Goal: Task Accomplishment & Management: Manage account settings

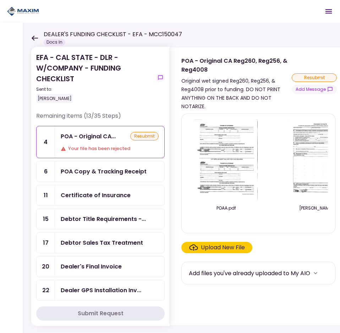
scroll to position [106, 0]
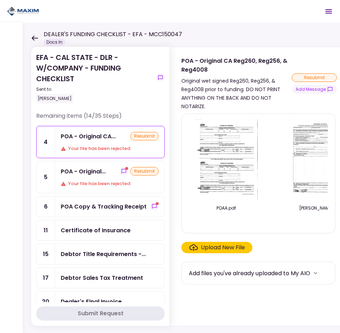
click at [108, 180] on div "Your file has been rejected" at bounding box center [110, 183] width 98 height 7
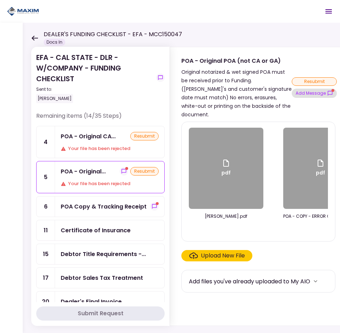
click at [318, 89] on button "Add Message" at bounding box center [314, 93] width 45 height 9
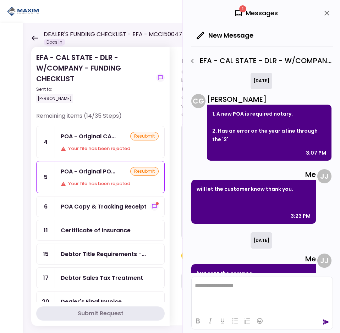
scroll to position [149, 0]
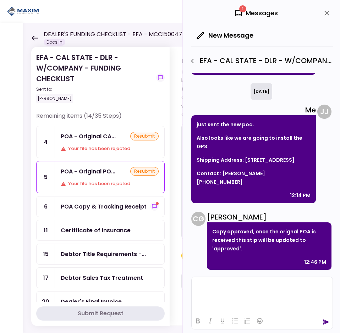
click at [241, 282] on html at bounding box center [262, 285] width 141 height 17
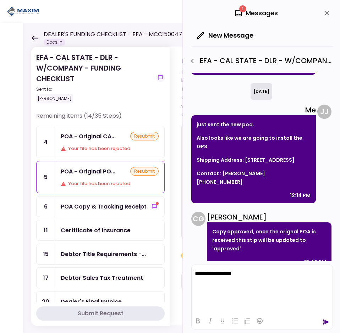
click at [324, 320] on div "**********" at bounding box center [262, 297] width 142 height 65
click at [324, 320] on icon "send" at bounding box center [326, 322] width 6 height 5
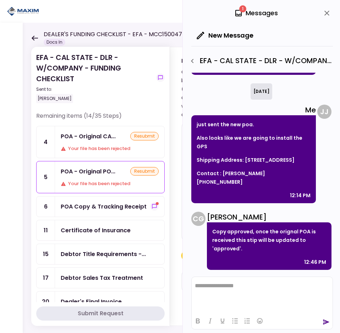
scroll to position [212, 0]
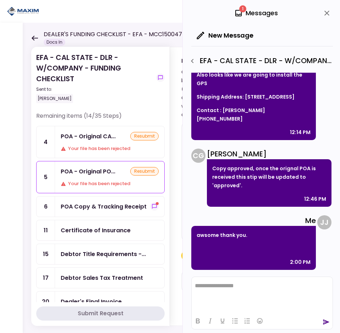
click at [119, 208] on div "POA Copy & Tracking Receipt" at bounding box center [104, 206] width 86 height 9
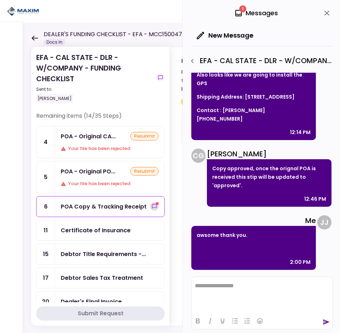
click at [152, 205] on icon "show-messages" at bounding box center [155, 207] width 6 height 6
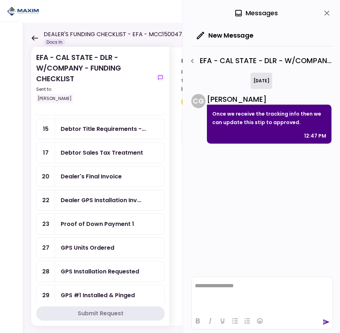
scroll to position [142, 0]
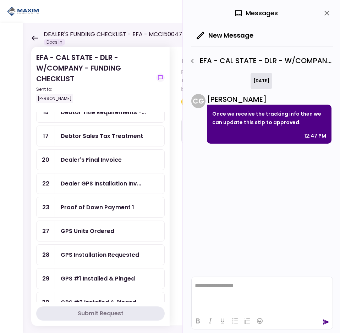
click at [102, 223] on div "GPS Units Ordered" at bounding box center [109, 231] width 109 height 20
click at [326, 13] on icon "close" at bounding box center [327, 13] width 9 height 9
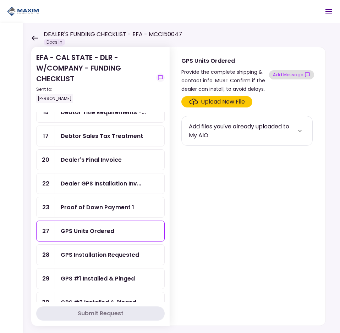
click at [298, 75] on button "Add Message" at bounding box center [291, 74] width 45 height 9
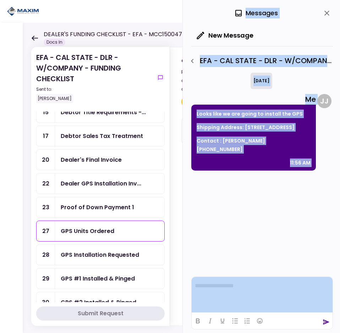
click at [323, 9] on icon "close" at bounding box center [327, 13] width 9 height 9
